Goal: Find specific page/section: Find specific page/section

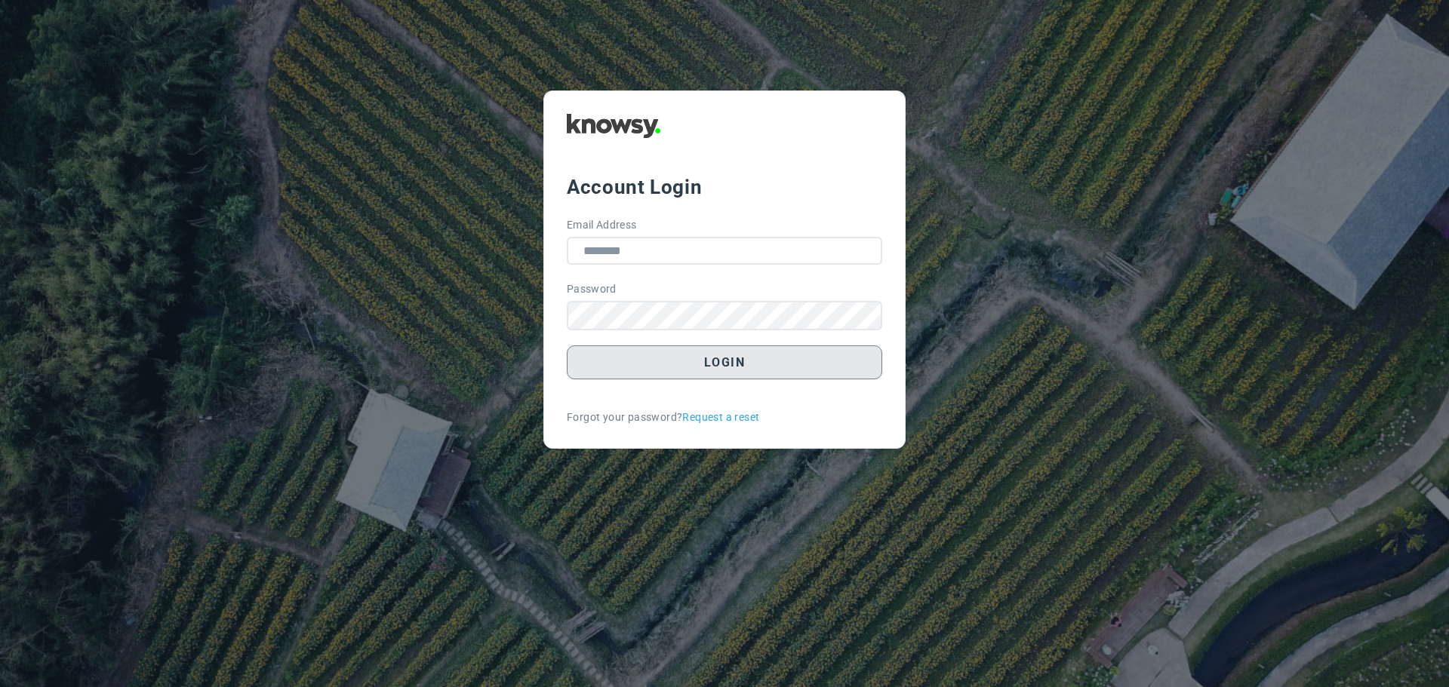
type input "**********"
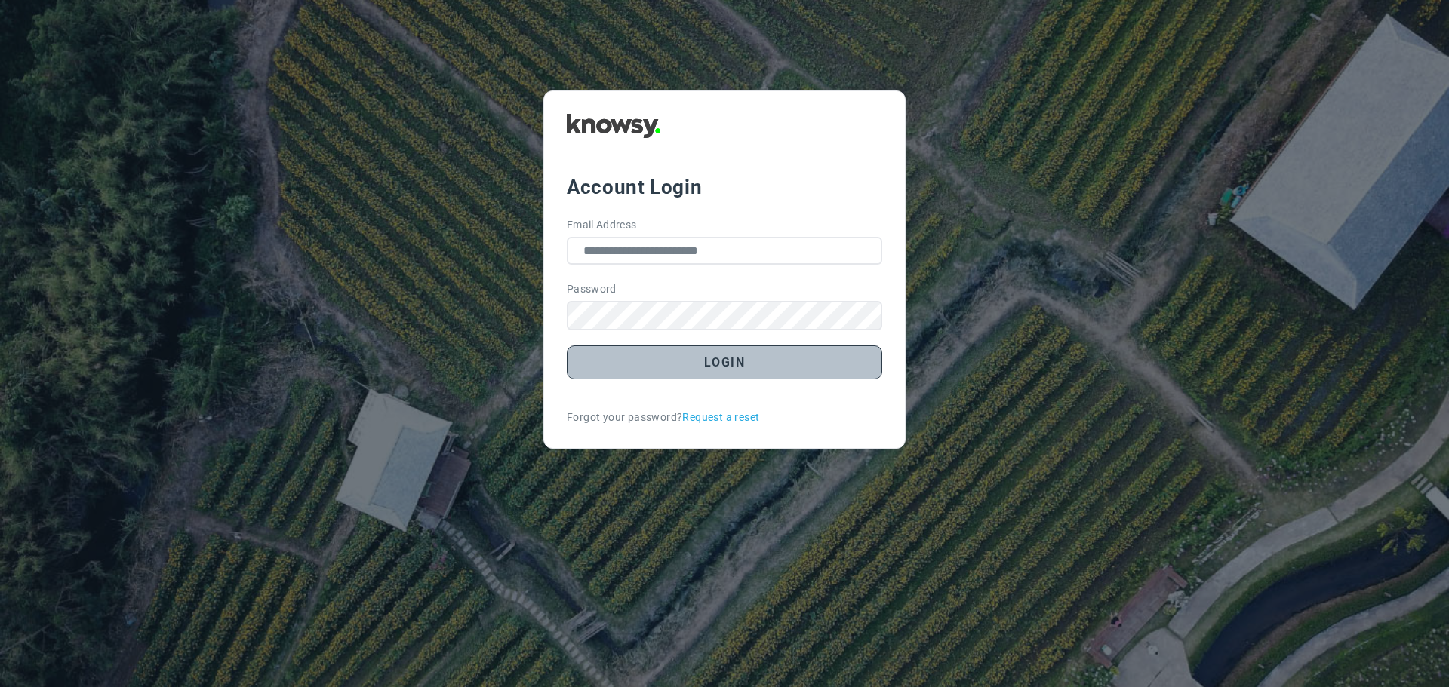
click at [727, 372] on button "Login" at bounding box center [724, 363] width 315 height 34
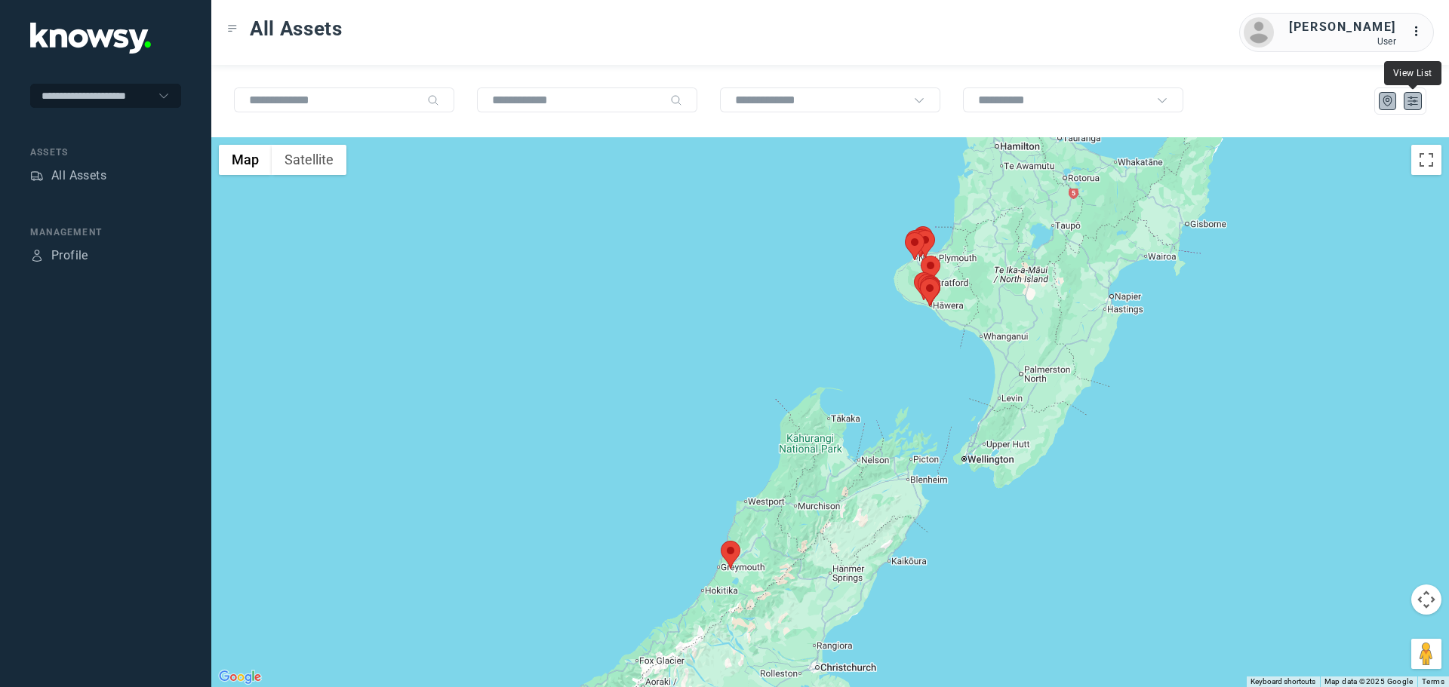
click at [1416, 103] on icon "List" at bounding box center [1413, 101] width 14 height 14
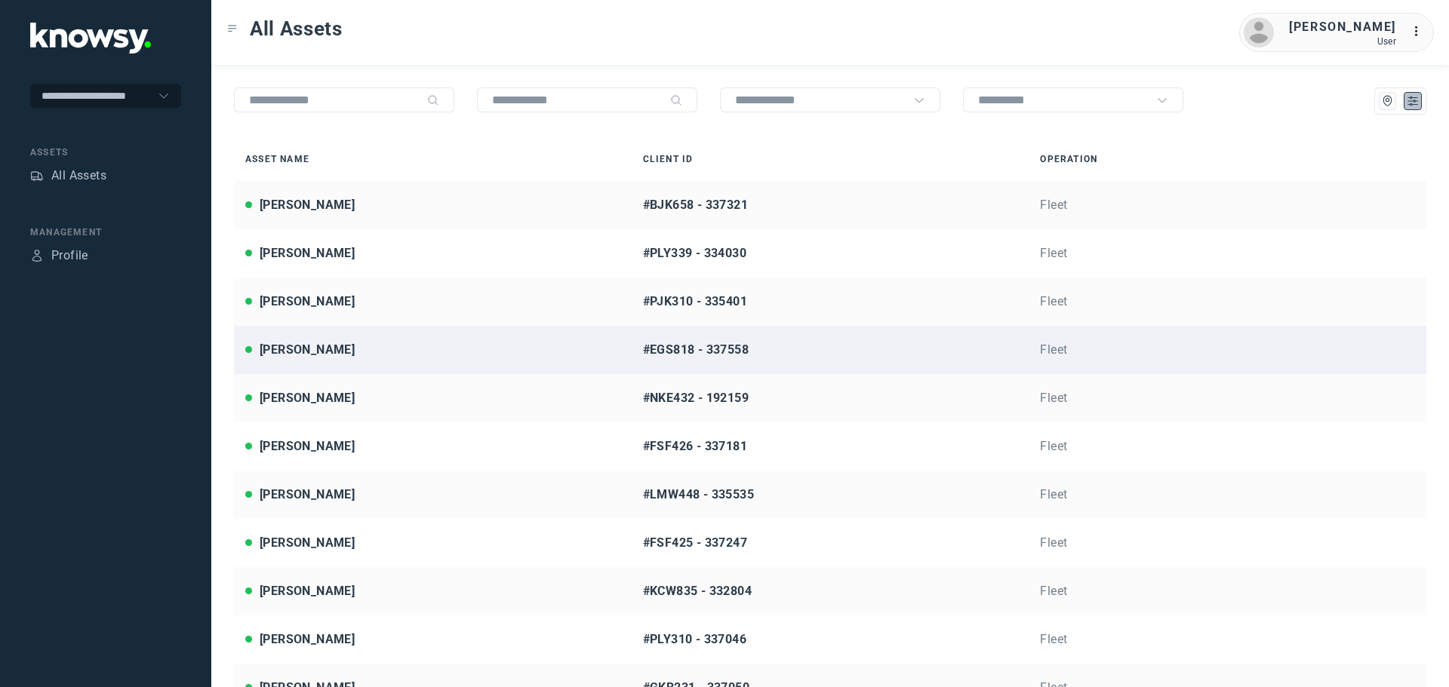
click at [467, 361] on link "[PERSON_NAME] #EGS818 - 337558 Fleet" at bounding box center [830, 350] width 1192 height 48
